Goal: Task Accomplishment & Management: Complete application form

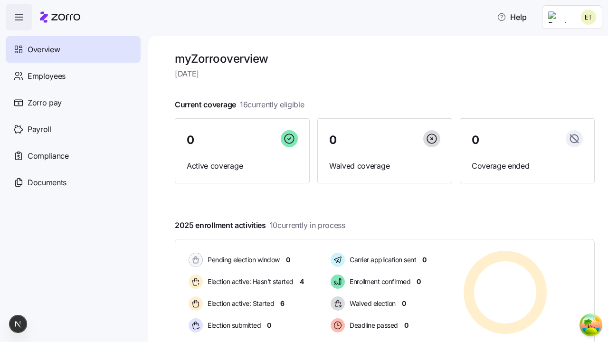
click at [46, 75] on span "Employees" at bounding box center [47, 76] width 38 height 12
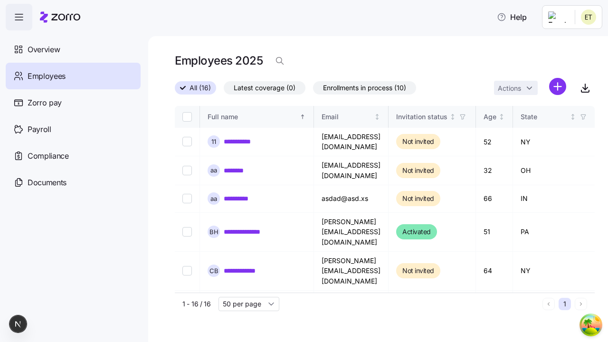
click at [557, 86] on html "**********" at bounding box center [304, 168] width 608 height 336
click at [516, 127] on span "Add a new employee" at bounding box center [527, 126] width 64 height 9
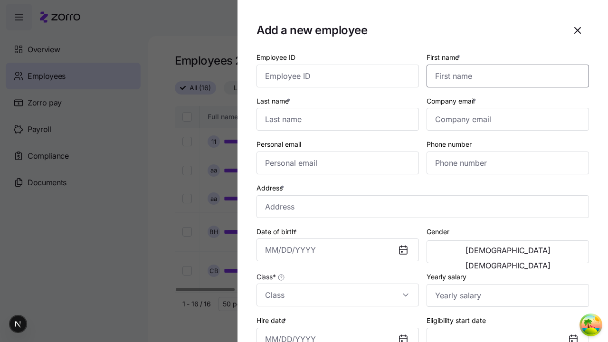
click at [504, 65] on input "First name *" at bounding box center [507, 76] width 162 height 23
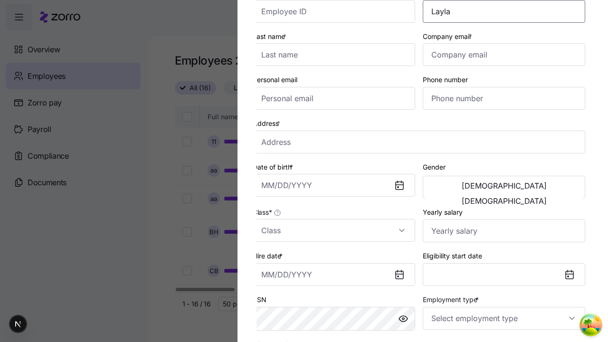
type input "Layla"
click at [337, 55] on input "Last name *" at bounding box center [333, 54] width 162 height 23
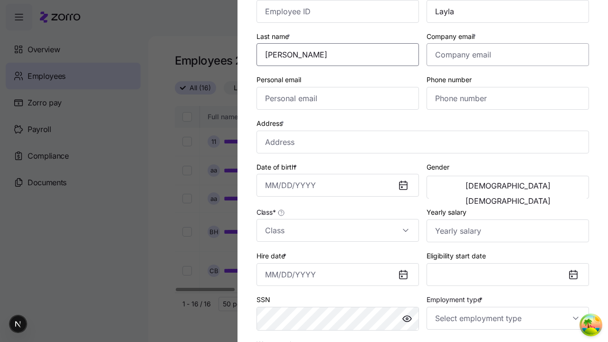
type input "[PERSON_NAME]"
click at [507, 55] on input "Company email *" at bounding box center [507, 54] width 162 height 23
type input "[PERSON_NAME][EMAIL_ADDRESS][PERSON_NAME][DOMAIN_NAME]"
click at [337, 98] on input "Personal email" at bounding box center [337, 98] width 162 height 23
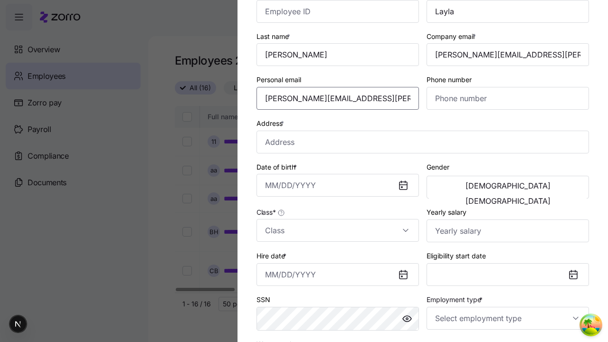
type input "[PERSON_NAME][EMAIL_ADDRESS][PERSON_NAME][DOMAIN_NAME]"
click at [422, 141] on input "Address *" at bounding box center [422, 142] width 332 height 23
click at [337, 185] on input "Date of birth *" at bounding box center [337, 185] width 162 height 23
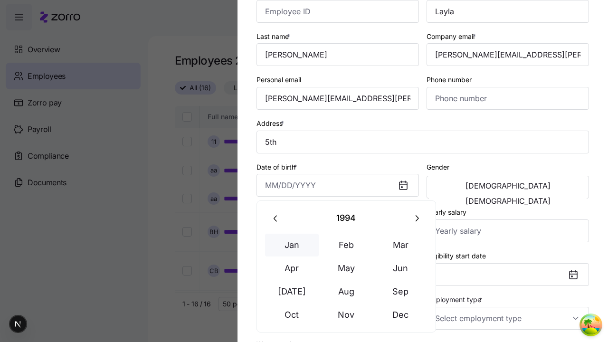
click at [291, 244] on button "Jan" at bounding box center [292, 245] width 54 height 23
type input "[GEOGRAPHIC_DATA][US_STATE], [GEOGRAPHIC_DATA], [GEOGRAPHIC_DATA]"
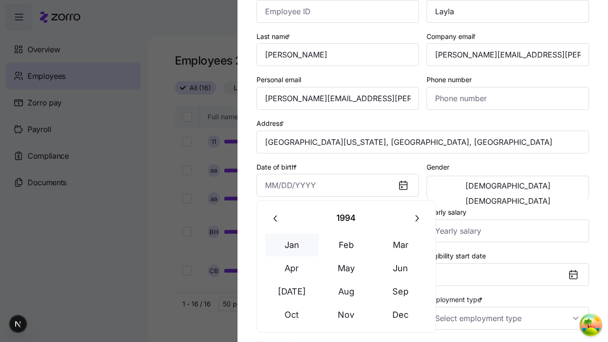
type input "[DATE]"
click at [468, 187] on span "[DEMOGRAPHIC_DATA]" at bounding box center [507, 186] width 85 height 8
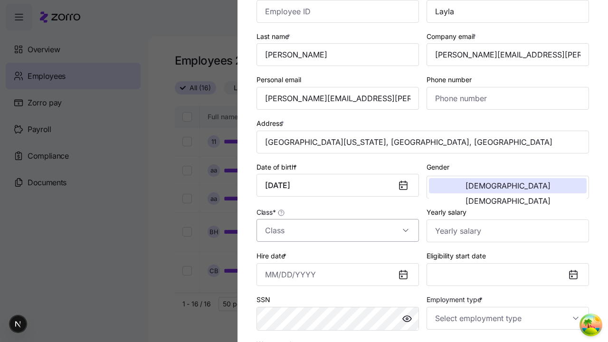
click at [337, 230] on input "Class *" at bounding box center [337, 230] width 162 height 23
click at [0, 0] on div "class1" at bounding box center [0, 0] width 0 height 0
type input "class1"
click at [337, 274] on input "Hire date *" at bounding box center [337, 274] width 162 height 23
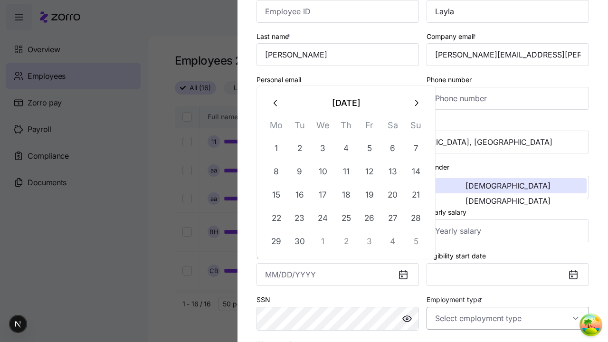
click at [369, 195] on button "19" at bounding box center [369, 194] width 23 height 23
type input "[DATE]"
click at [507, 318] on input "Employment type *" at bounding box center [507, 318] width 162 height 23
click at [0, 0] on div "Full Time" at bounding box center [0, 0] width 0 height 0
type input "Full Time"
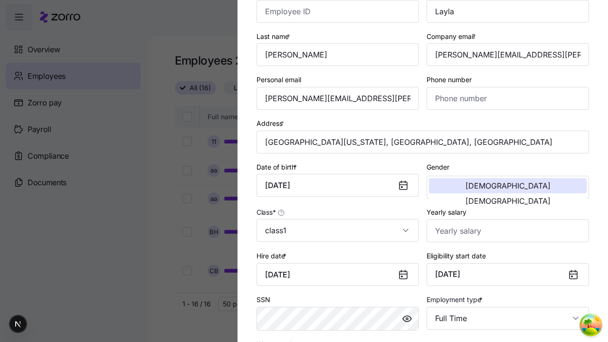
click at [0, 0] on div "Salary" at bounding box center [0, 0] width 0 height 0
type input "Salary"
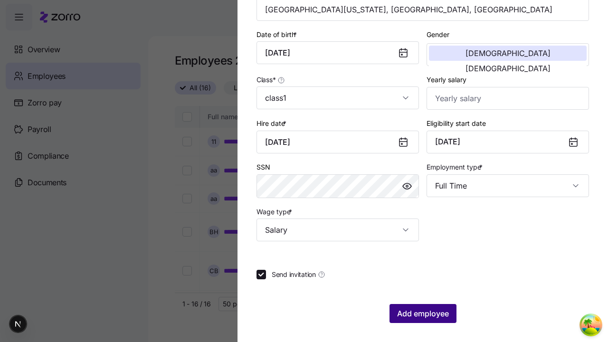
click at [422, 313] on span "Add employee" at bounding box center [423, 313] width 52 height 11
